Goal: Transaction & Acquisition: Purchase product/service

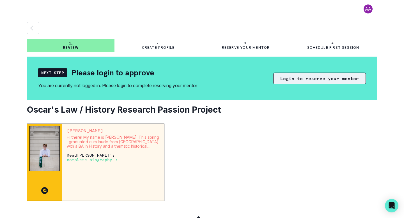
click at [297, 83] on button "Login to reserve your mentor" at bounding box center [319, 79] width 93 height 12
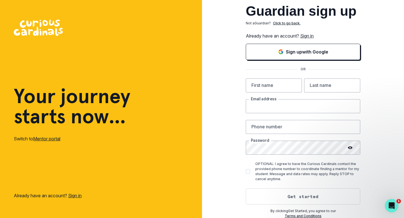
type input "[EMAIL_ADDRESS][DOMAIN_NAME]"
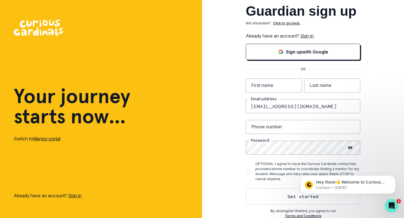
drag, startPoint x: 317, startPoint y: 108, endPoint x: 237, endPoint y: 111, distance: 80.5
click at [237, 110] on div "Guardian sign up Not a Guardian ? Click to go back. Already have an account? Si…" at bounding box center [303, 109] width 202 height 219
drag, startPoint x: 302, startPoint y: 107, endPoint x: 244, endPoint y: 107, distance: 57.8
click at [244, 107] on div "Guardian sign up Not a Guardian ? Click to go back. Already have an account? Si…" at bounding box center [303, 109] width 202 height 219
type input "[EMAIL_ADDRESS][DOMAIN_NAME]"
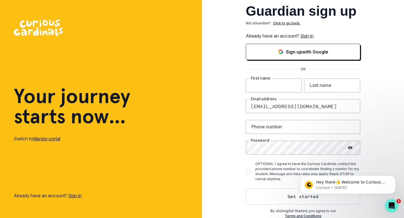
type input "Oscar"
type input "Seem"
type input "6505186586"
drag, startPoint x: 288, startPoint y: 127, endPoint x: 248, endPoint y: 128, distance: 39.3
click at [248, 128] on input "6505186586" at bounding box center [303, 127] width 114 height 14
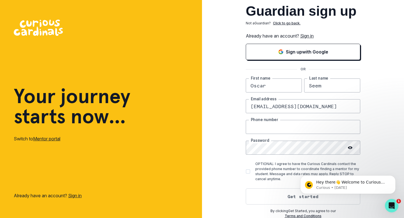
click at [256, 127] on input "text" at bounding box center [303, 127] width 114 height 14
click at [349, 147] on icon at bounding box center [350, 148] width 4 height 4
click at [283, 126] on input "text" at bounding box center [303, 127] width 114 height 14
type input "6505186586"
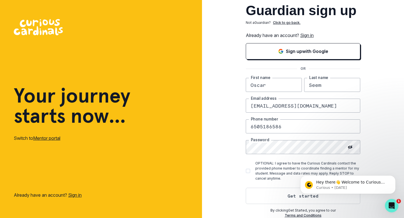
click at [248, 172] on span at bounding box center [248, 171] width 4 height 4
click at [246, 171] on input "OPTIONAL: I agree to have the Curious Cardinals contact the provided phone numb…" at bounding box center [245, 171] width 0 height 0
checkbox input "true"
click at [272, 197] on button "Get started" at bounding box center [303, 196] width 114 height 16
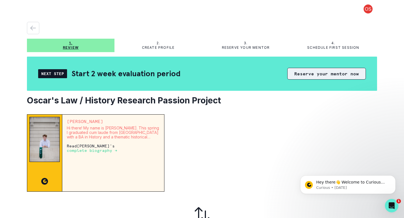
click at [306, 76] on button "Reserve your mentor now" at bounding box center [326, 74] width 79 height 12
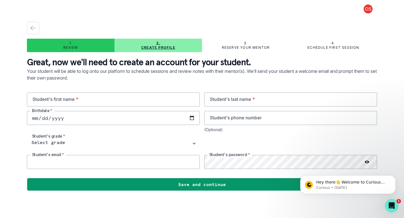
type input "[EMAIL_ADDRESS][DOMAIN_NAME]"
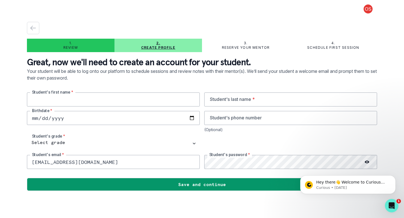
click at [114, 100] on input "text" at bounding box center [113, 100] width 173 height 14
type input "Oscar"
type input "Seem"
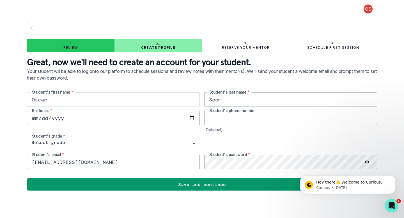
type input "6505186586"
type input "[DATE]"
click at [111, 134] on div "[PERSON_NAME]'s first name * Seem Student's last name * [DEMOGRAPHIC_DATA] Birt…" at bounding box center [202, 131] width 350 height 77
click at [366, 161] on icon at bounding box center [366, 162] width 4 height 4
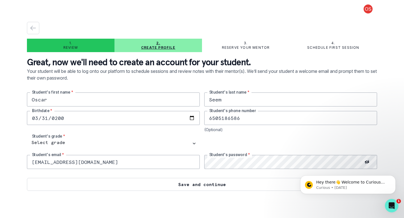
click at [227, 186] on button "Save and continue" at bounding box center [202, 184] width 350 height 13
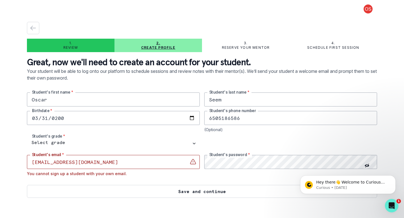
click at [156, 193] on button "Save and continue" at bounding box center [202, 191] width 350 height 13
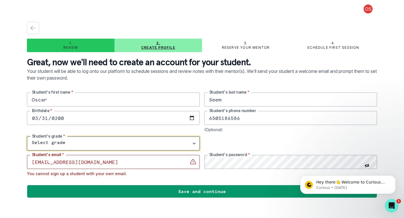
click at [135, 145] on select "Select grade 1st Grade 2nd Grade 3rd Grade 4th Grade 5th Grade 6th Grade 7th Gr…" at bounding box center [113, 144] width 173 height 14
select select "11th Grade"
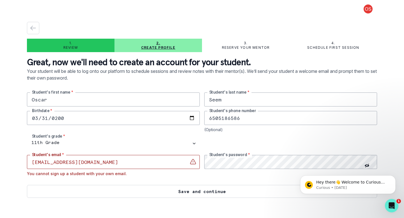
click at [131, 191] on button "Save and continue" at bounding box center [202, 191] width 350 height 13
click at [161, 191] on button "Save and continue" at bounding box center [202, 191] width 350 height 13
click at [199, 195] on button "Save and continue" at bounding box center [202, 191] width 350 height 13
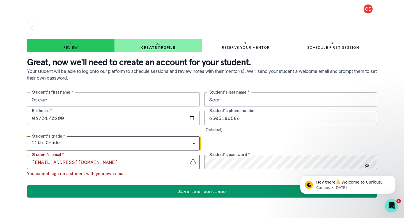
click at [131, 139] on select "Select grade 1st Grade 2nd Grade 3rd Grade 4th Grade 5th Grade 6th Grade 7th Gr…" at bounding box center [113, 144] width 173 height 14
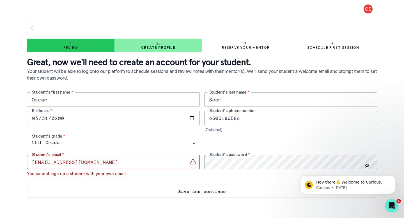
click at [183, 194] on button "Save and continue" at bounding box center [202, 191] width 350 height 13
click at [184, 194] on button "Save and continue" at bounding box center [202, 191] width 350 height 13
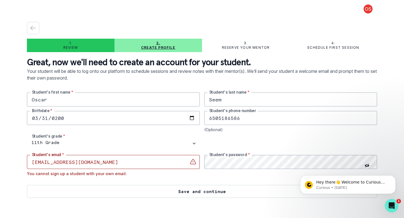
click at [184, 194] on button "Save and continue" at bounding box center [202, 191] width 350 height 13
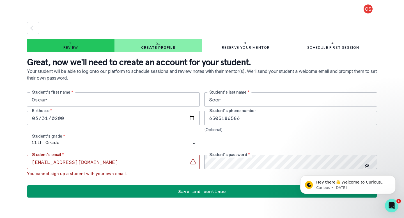
click at [264, 79] on p "Your student will be able to log onto our platform to schedule sessions and rev…" at bounding box center [202, 80] width 350 height 25
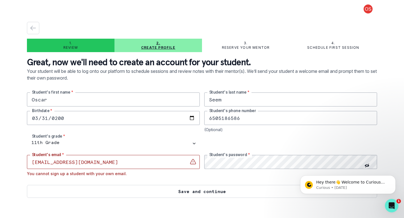
click at [219, 196] on button "Save and continue" at bounding box center [202, 191] width 350 height 13
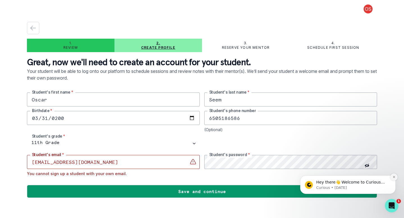
click at [394, 178] on icon "Dismiss notification" at bounding box center [393, 177] width 3 height 3
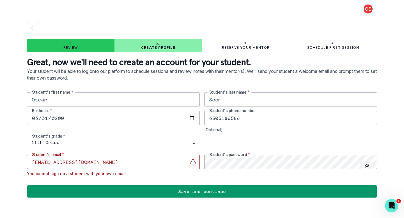
drag, startPoint x: 93, startPoint y: 163, endPoint x: 32, endPoint y: 162, distance: 61.1
click at [32, 162] on input "[EMAIL_ADDRESS][DOMAIN_NAME]" at bounding box center [113, 162] width 173 height 14
type input "[EMAIL_ADDRESS][DOMAIN_NAME]"
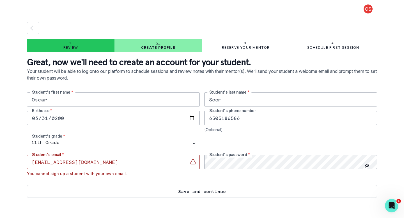
click at [105, 190] on button "Save and continue" at bounding box center [202, 191] width 350 height 13
click at [179, 191] on button "Save and continue" at bounding box center [202, 191] width 350 height 13
click at [125, 191] on button "Save and continue" at bounding box center [202, 191] width 350 height 13
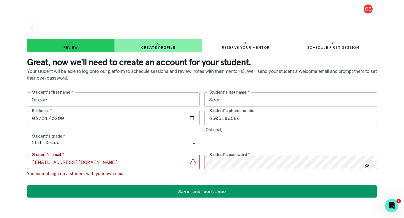
click at [366, 12] on button at bounding box center [368, 8] width 18 height 9
click at [29, 31] on div "button" at bounding box center [33, 28] width 12 height 7
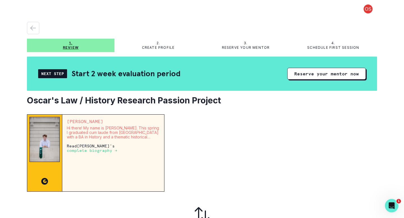
click at [105, 150] on p "complete biography →" at bounding box center [92, 150] width 50 height 4
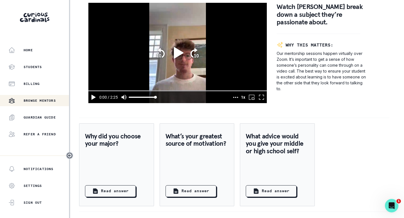
scroll to position [354, 0]
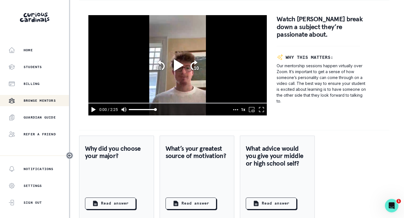
click at [181, 65] on icon "play" at bounding box center [179, 64] width 10 height 11
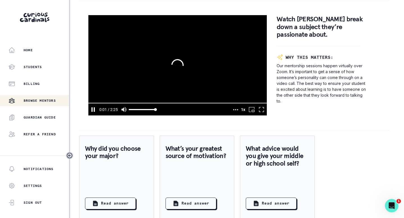
drag, startPoint x: 90, startPoint y: 103, endPoint x: 198, endPoint y: 106, distance: 108.5
click at [198, 105] on input "seek" at bounding box center [177, 103] width 178 height 3
drag, startPoint x: 233, startPoint y: 103, endPoint x: 241, endPoint y: 103, distance: 8.1
click at [241, 103] on input "seek" at bounding box center [177, 103] width 178 height 3
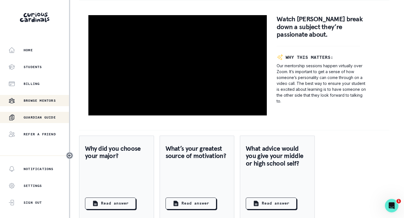
click at [53, 121] on button "Guardian Guide" at bounding box center [34, 117] width 69 height 11
type input "128.618217999997"
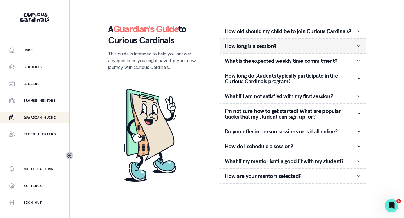
click at [236, 46] on p "How long is a session?" at bounding box center [290, 46] width 131 height 6
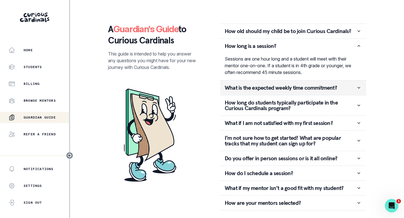
click at [226, 83] on button "What is the expected weekly time commitment?" at bounding box center [293, 87] width 146 height 15
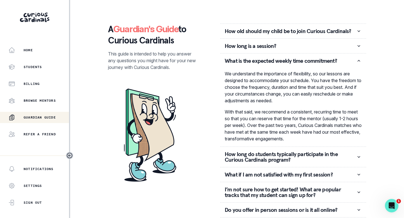
scroll to position [51, 0]
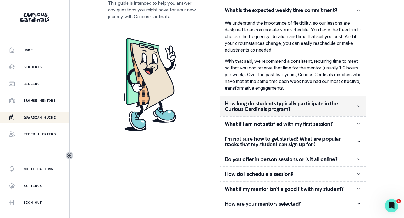
click at [241, 109] on p "How long do students typically participate in the Curious Cardinals program?" at bounding box center [290, 106] width 131 height 11
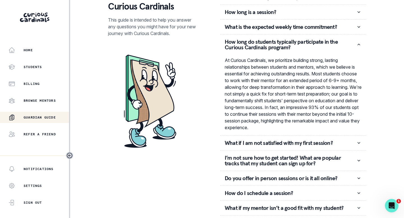
scroll to position [53, 0]
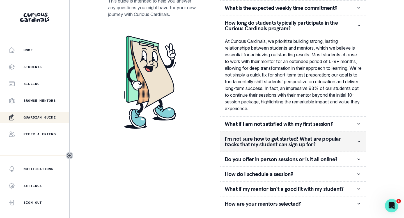
click at [229, 141] on p "I’m not sure how to get started! What are popular tracks that my student can si…" at bounding box center [290, 141] width 131 height 11
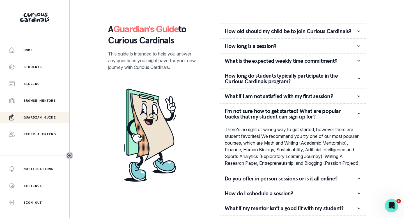
scroll to position [26, 0]
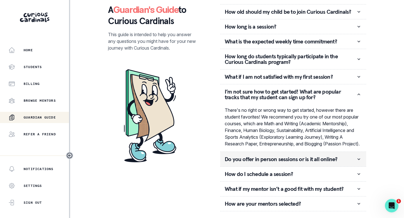
click at [232, 159] on p "Do you offer in person sessions or is it all online?" at bounding box center [290, 159] width 131 height 6
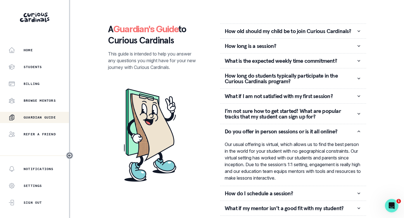
scroll to position [19, 0]
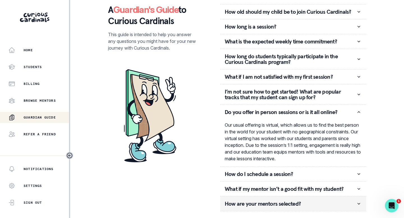
click at [228, 205] on p "How are your mentors selected?" at bounding box center [290, 204] width 131 height 6
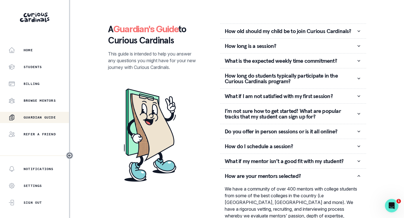
scroll to position [105, 0]
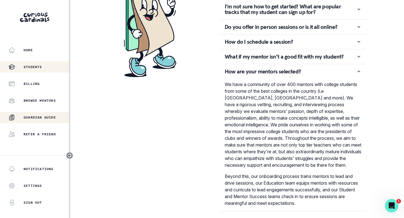
click at [42, 66] on p "Students" at bounding box center [33, 67] width 19 height 4
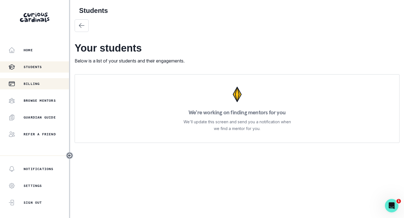
click at [30, 88] on button "Billing" at bounding box center [34, 83] width 69 height 11
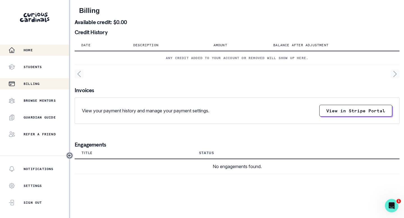
click at [27, 53] on div "Home" at bounding box center [38, 50] width 61 height 7
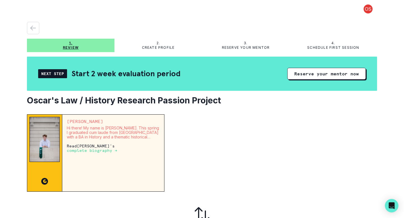
click at [366, 8] on button at bounding box center [368, 8] width 18 height 9
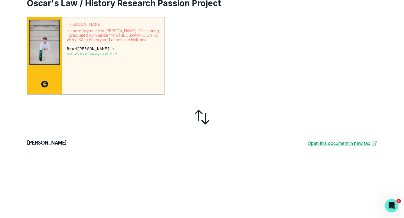
scroll to position [94, 0]
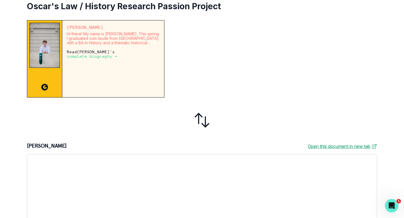
click at [197, 118] on icon at bounding box center [202, 120] width 18 height 18
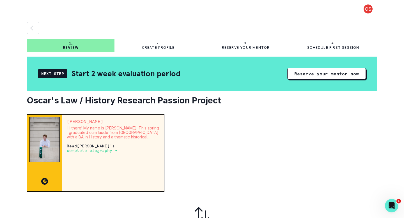
click at [159, 49] on p "Create profile" at bounding box center [158, 47] width 33 height 4
click at [237, 48] on p "Reserve your mentor" at bounding box center [246, 47] width 48 height 4
click at [316, 43] on div "4. Schedule first session" at bounding box center [332, 45] width 87 height 9
